Goal: Information Seeking & Learning: Learn about a topic

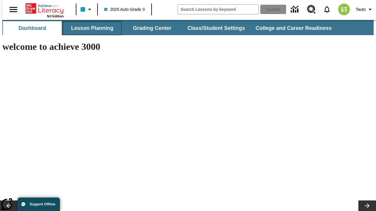
click at [90, 28] on button "Lesson Planning" at bounding box center [92, 28] width 59 height 14
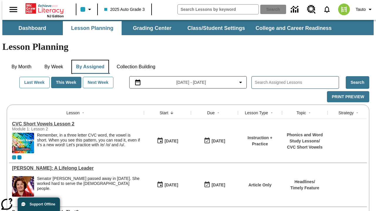
click at [89, 60] on button "By Assigned" at bounding box center [90, 67] width 38 height 14
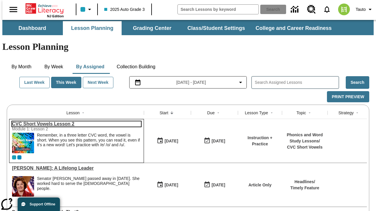
click at [74, 122] on link "CVC Short Vowels Lesson 2" at bounding box center [76, 124] width 129 height 5
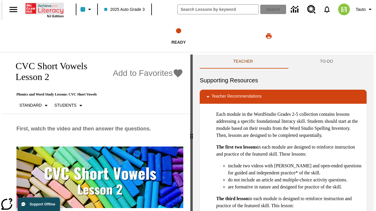
click at [42, 8] on icon "Home" at bounding box center [45, 9] width 39 height 12
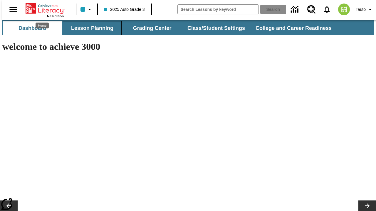
click at [90, 28] on button "Lesson Planning" at bounding box center [92, 28] width 59 height 14
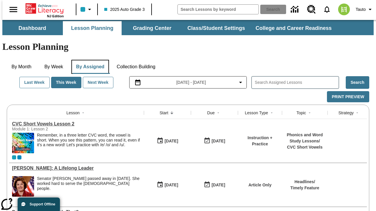
click at [89, 60] on button "By Assigned" at bounding box center [90, 67] width 38 height 14
